Goal: Task Accomplishment & Management: Manage account settings

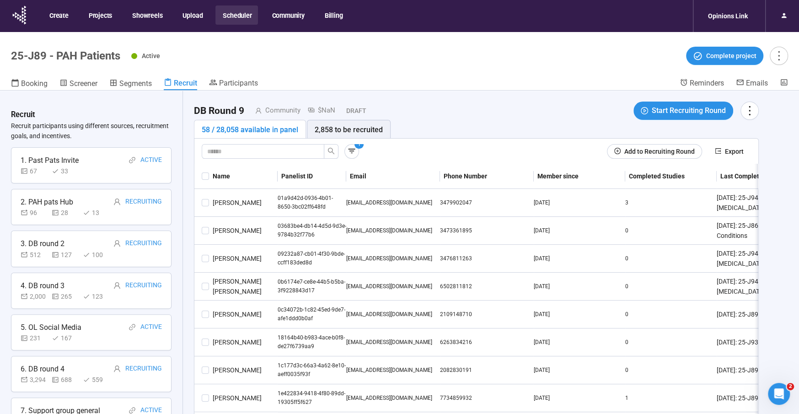
click at [226, 15] on button "Scheduler" at bounding box center [236, 14] width 43 height 19
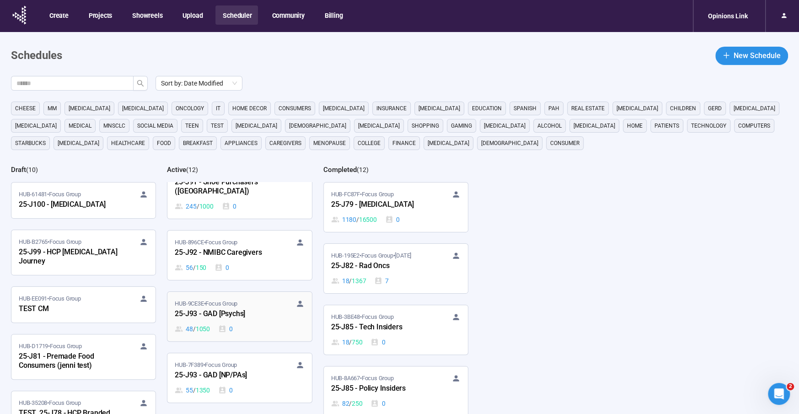
scroll to position [152, 0]
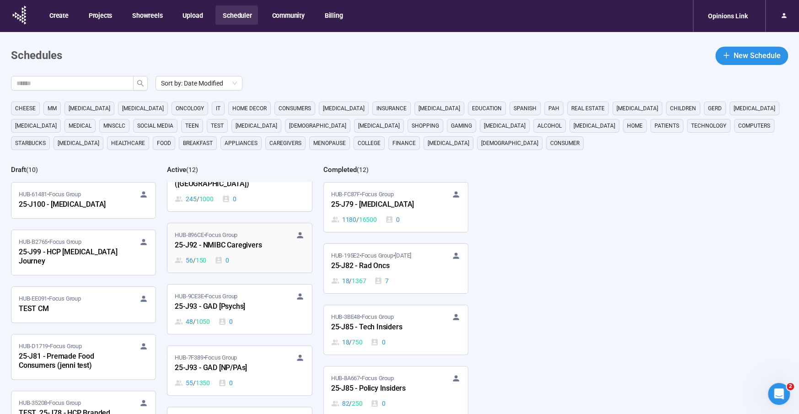
click at [214, 240] on div "25-J92 - NMIBC Caregivers" at bounding box center [225, 246] width 101 height 12
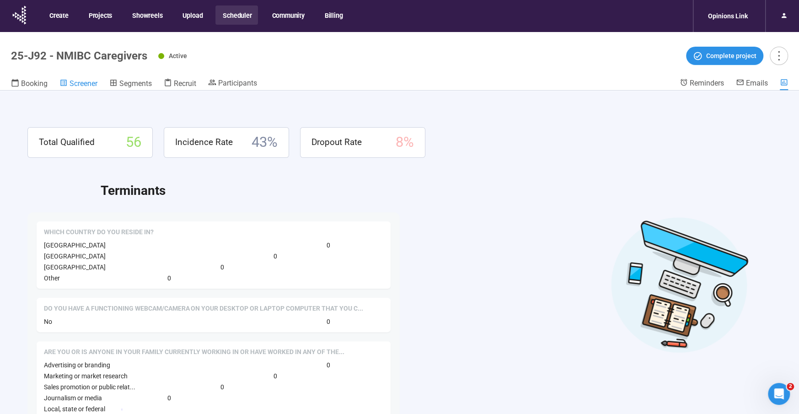
click at [78, 84] on span "Screener" at bounding box center [84, 83] width 28 height 9
click at [237, 17] on button "Scheduler" at bounding box center [236, 14] width 43 height 19
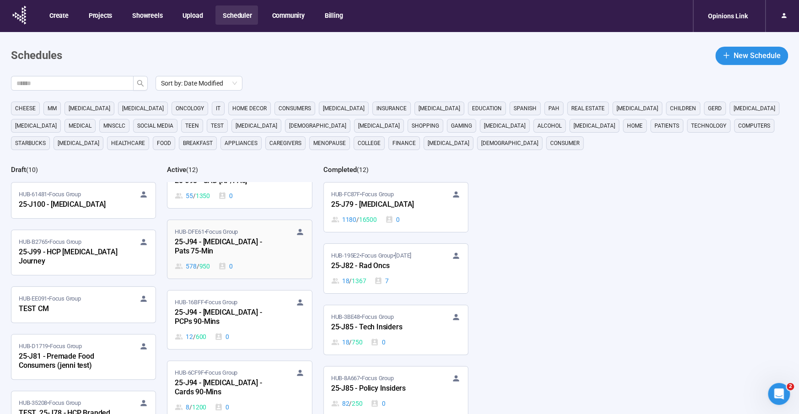
scroll to position [341, 0]
click at [225, 235] on div "25-J94 - [MEDICAL_DATA] - Pats 75-Min" at bounding box center [225, 245] width 101 height 21
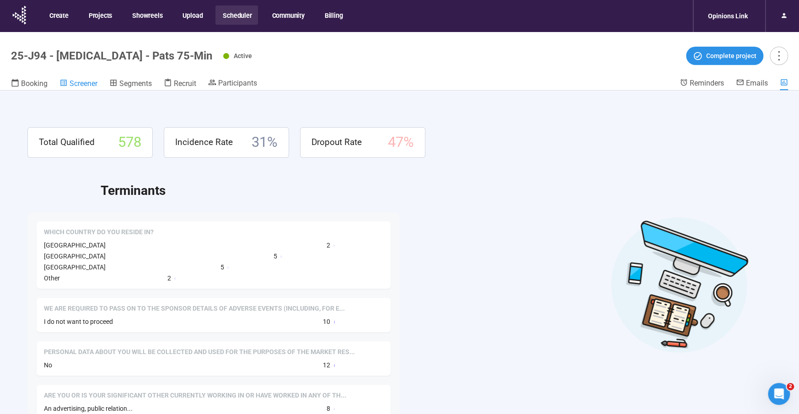
click at [89, 83] on span "Screener" at bounding box center [84, 83] width 28 height 9
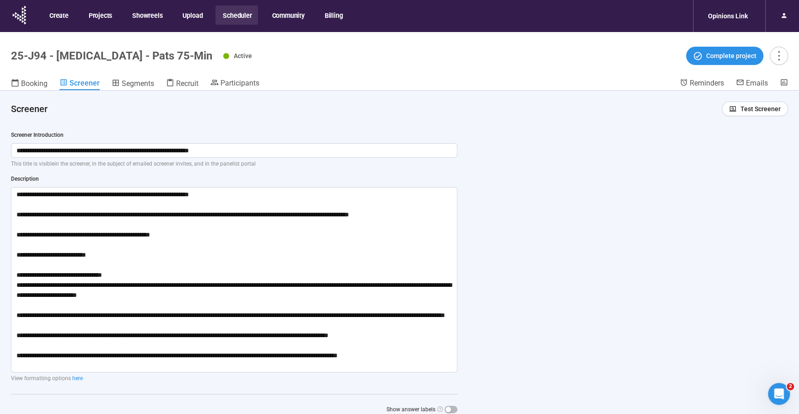
click at [234, 9] on button "Scheduler" at bounding box center [236, 14] width 43 height 19
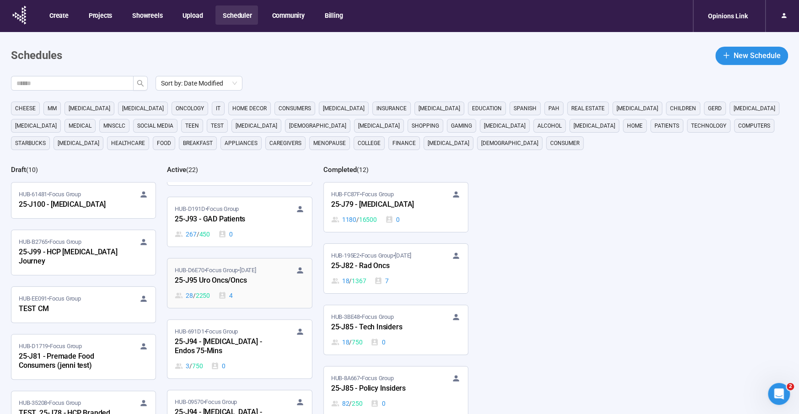
scroll to position [709, 0]
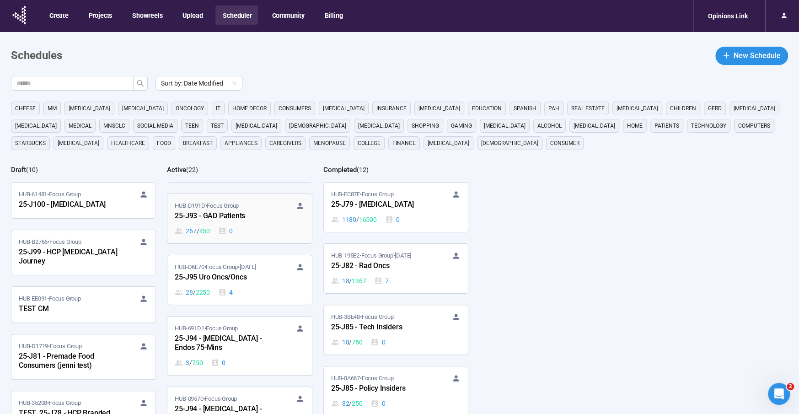
click at [221, 210] on div "25-J93 - GAD Patients" at bounding box center [225, 216] width 101 height 12
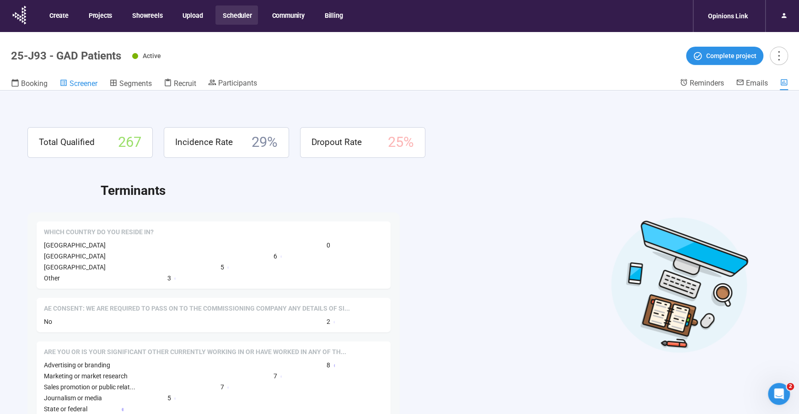
click at [79, 82] on span "Screener" at bounding box center [84, 83] width 28 height 9
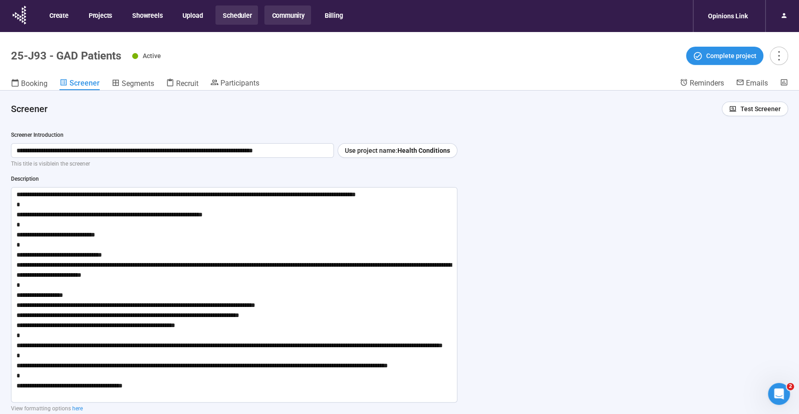
click at [285, 15] on button "Community" at bounding box center [287, 14] width 46 height 19
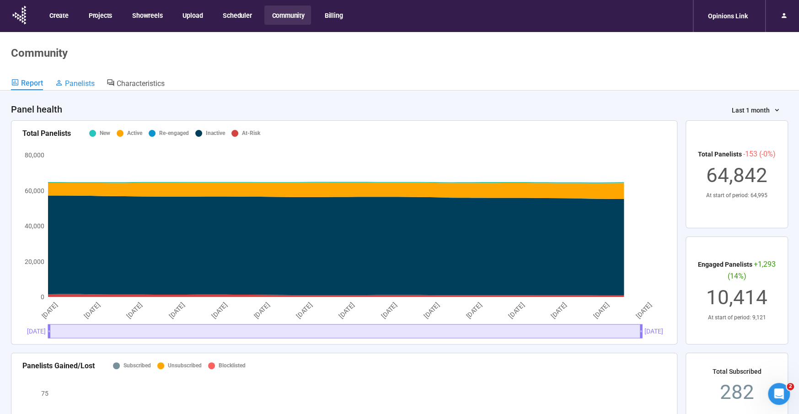
click at [83, 86] on span "Panelists" at bounding box center [80, 83] width 30 height 9
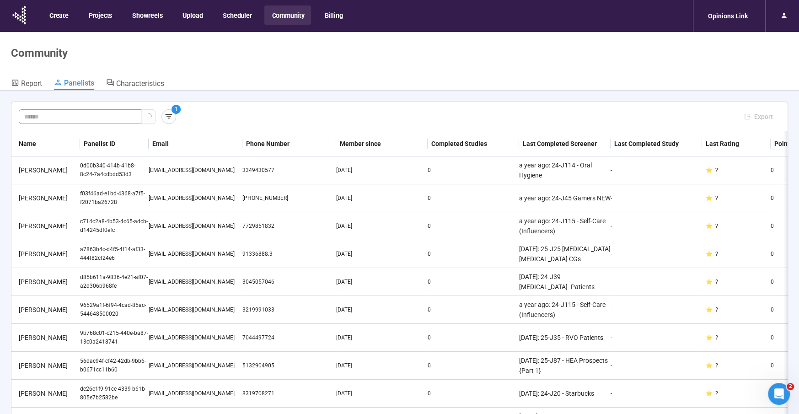
click at [66, 118] on input "text" at bounding box center [76, 117] width 104 height 10
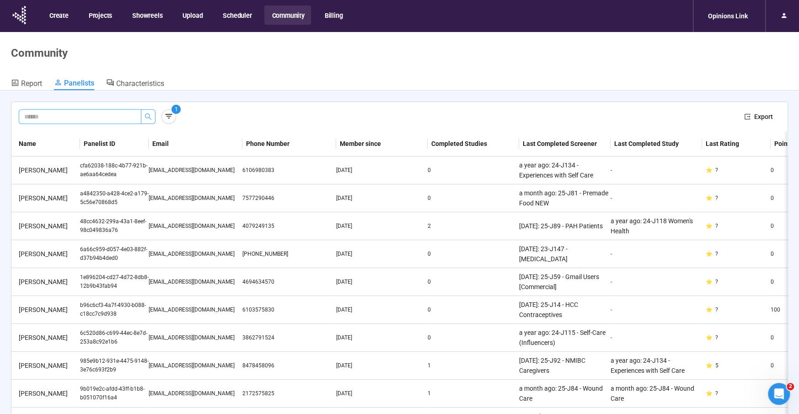
paste input "**********"
click at [148, 116] on icon "search" at bounding box center [148, 116] width 7 height 7
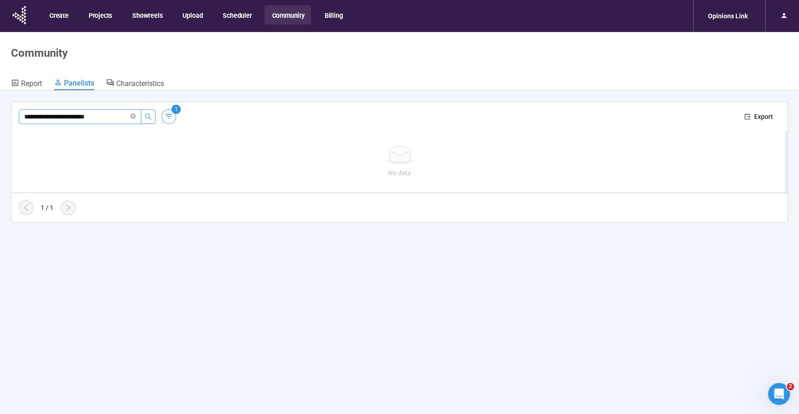
type input "**********"
click at [171, 113] on icon "button" at bounding box center [168, 116] width 9 height 9
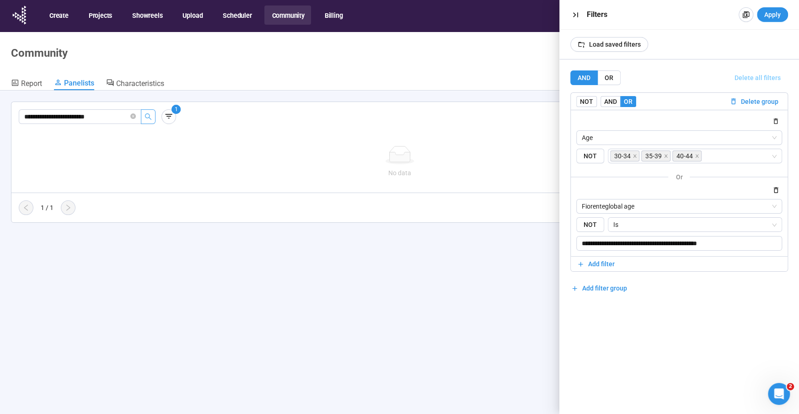
click at [767, 75] on span "Delete all filters" at bounding box center [758, 78] width 46 height 10
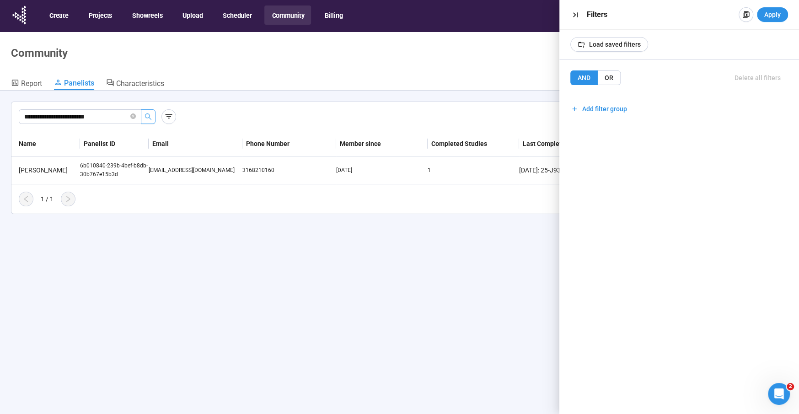
click at [775, 16] on span "Apply" at bounding box center [773, 15] width 16 height 10
drag, startPoint x: 207, startPoint y: 216, endPoint x: 32, endPoint y: 210, distance: 175.3
click at [205, 216] on div "**********" at bounding box center [399, 268] width 799 height 355
click at [578, 14] on icon "button" at bounding box center [576, 15] width 10 height 10
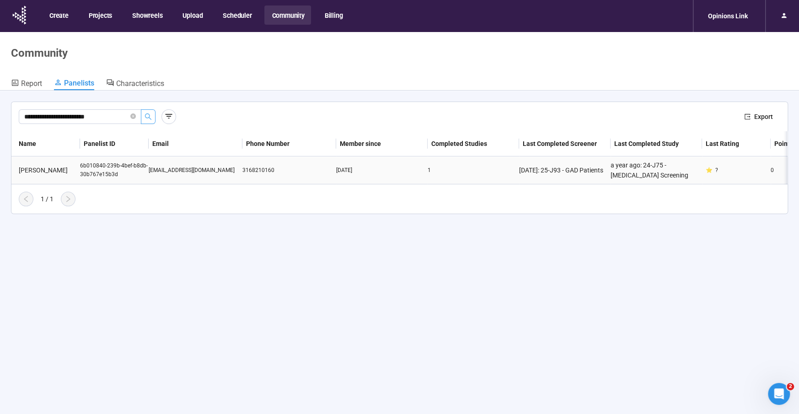
click at [69, 169] on div "[PERSON_NAME]" at bounding box center [47, 170] width 65 height 10
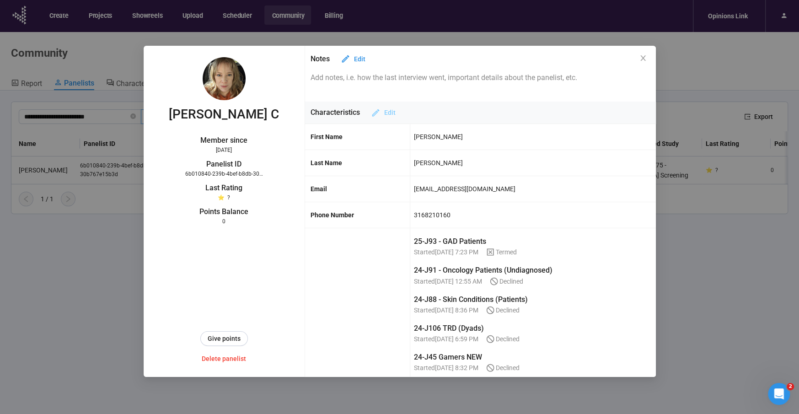
click at [388, 113] on span "Edit" at bounding box center [389, 113] width 11 height 10
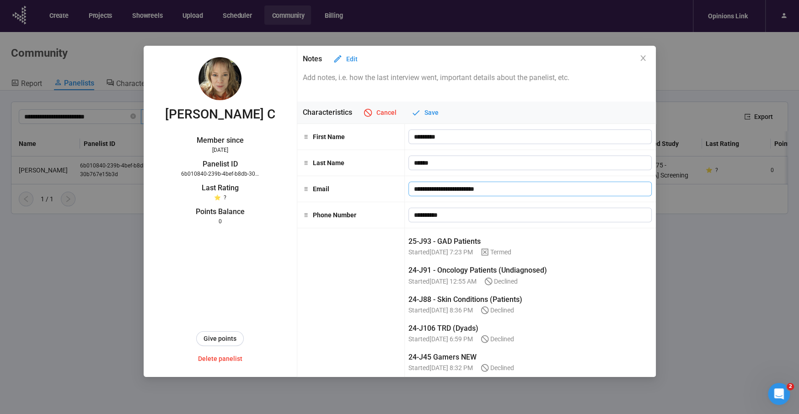
click at [457, 190] on input "**********" at bounding box center [531, 189] width 244 height 15
paste input "email"
drag, startPoint x: 320, startPoint y: 297, endPoint x: 308, endPoint y: 307, distance: 15.0
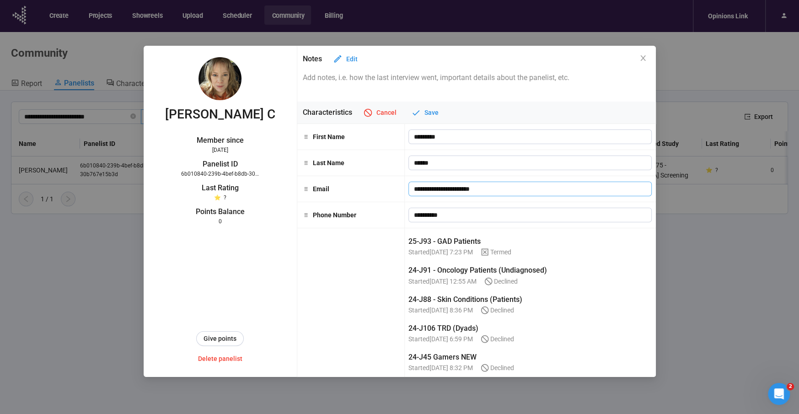
type input "**********"
click at [433, 112] on span "Save" at bounding box center [432, 113] width 14 height 10
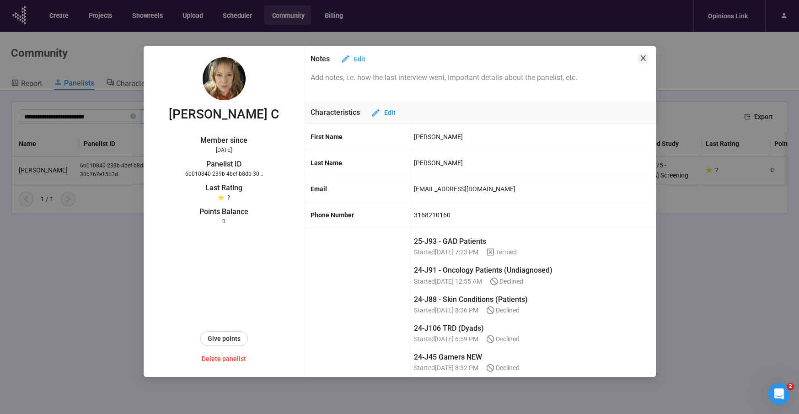
click at [642, 56] on icon "close" at bounding box center [643, 57] width 7 height 7
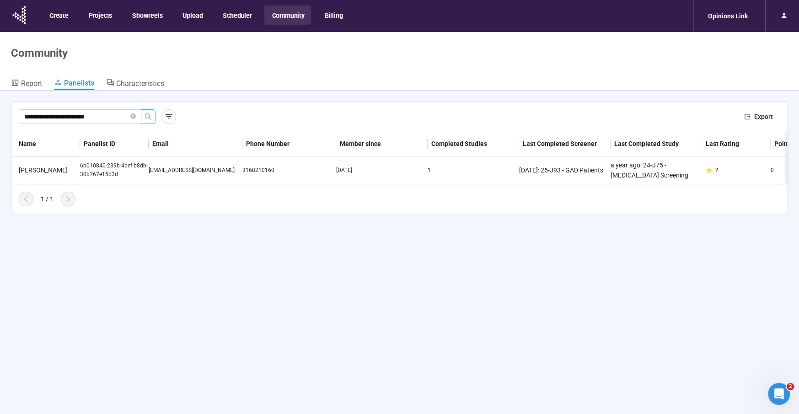
scroll to position [4, 0]
